Goal: Navigation & Orientation: Find specific page/section

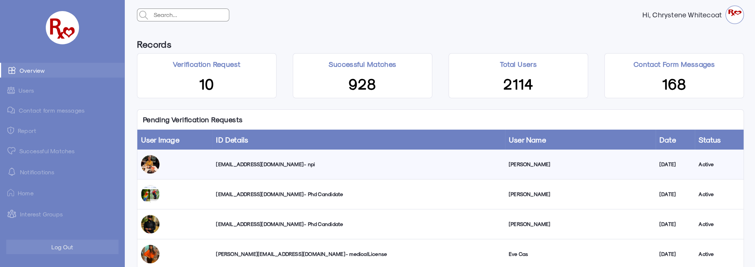
click at [59, 148] on link "Successful Matches" at bounding box center [62, 150] width 124 height 15
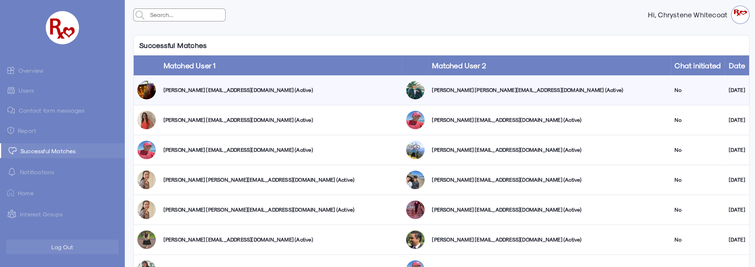
click at [27, 91] on link "Users" at bounding box center [62, 90] width 124 height 14
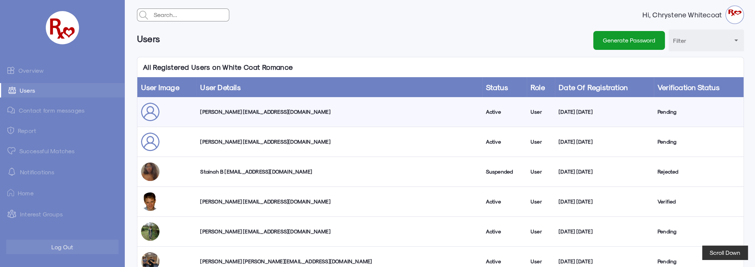
click at [41, 72] on link "Overview" at bounding box center [62, 70] width 124 height 15
